Goal: Task Accomplishment & Management: Complete application form

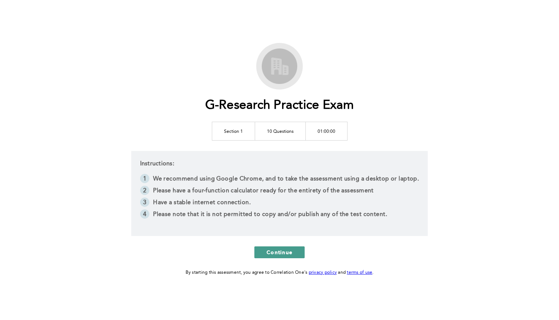
click at [263, 255] on button "Continue" at bounding box center [279, 252] width 50 height 12
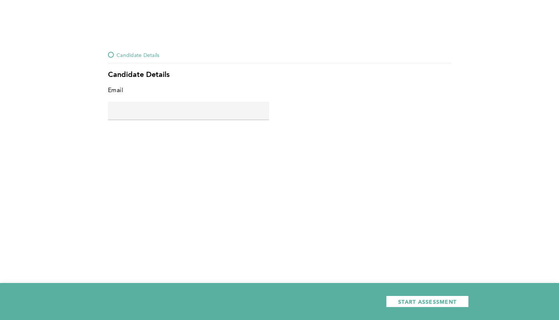
click at [211, 125] on span "error placeholder" at bounding box center [188, 124] width 161 height 5
click at [211, 116] on input "text" at bounding box center [188, 111] width 161 height 18
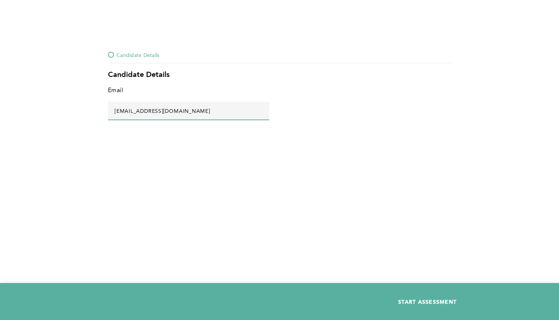
type input "[EMAIL_ADDRESS][DOMAIN_NAME]"
click at [459, 302] on button "START ASSESSMENT" at bounding box center [427, 301] width 83 height 12
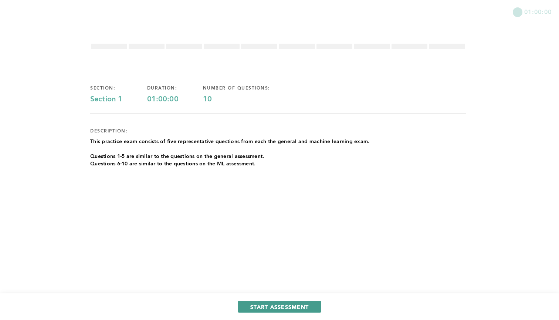
click at [307, 306] on span "START ASSESSMENT" at bounding box center [279, 306] width 58 height 7
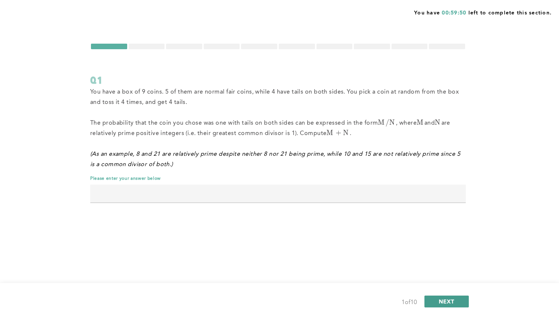
click at [451, 301] on span "NEXT" at bounding box center [447, 301] width 16 height 7
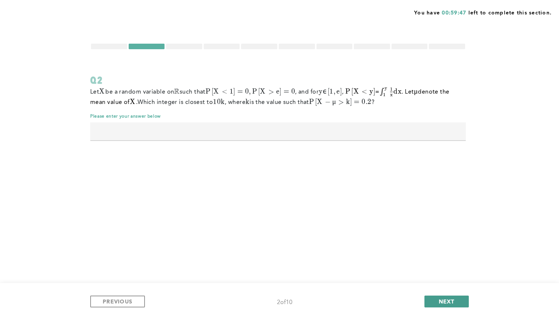
click at [452, 300] on span "NEXT" at bounding box center [447, 301] width 16 height 7
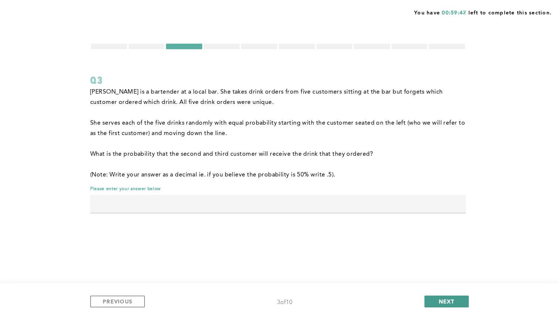
click at [440, 302] on span "NEXT" at bounding box center [447, 301] width 16 height 7
